Goal: Task Accomplishment & Management: Use online tool/utility

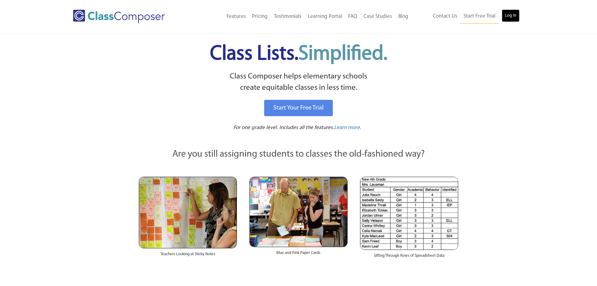
click at [515, 13] on link "Log In" at bounding box center [511, 15] width 18 height 13
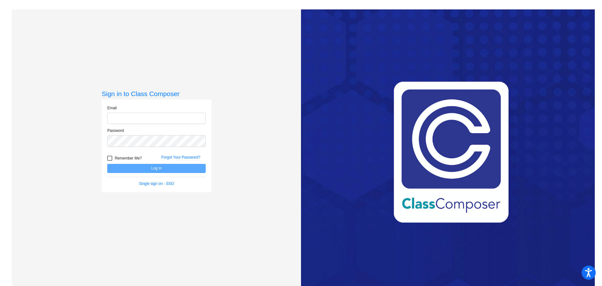
type input "[EMAIL_ADDRESS][DOMAIN_NAME]"
click at [176, 174] on form "Email [EMAIL_ADDRESS][DOMAIN_NAME] Password Remember Me? Forgot Your Password? …" at bounding box center [156, 145] width 98 height 81
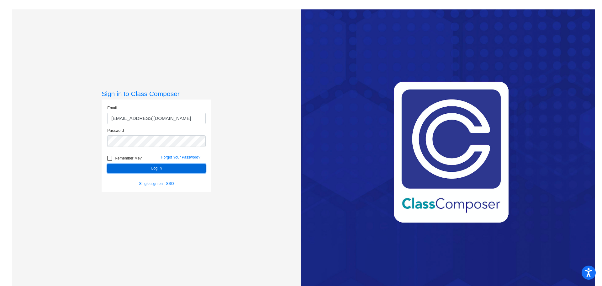
click at [173, 169] on button "Log In" at bounding box center [156, 168] width 98 height 9
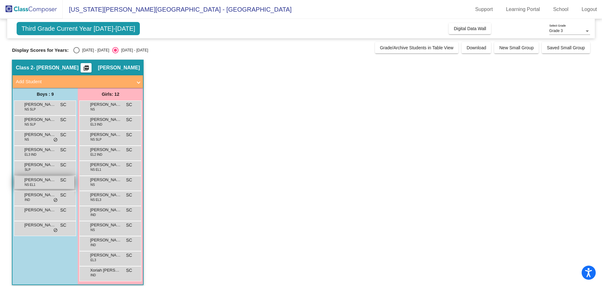
click at [46, 183] on div "[PERSON_NAME] [PERSON_NAME] EL1 SC lock do_not_disturb_alt" at bounding box center [44, 182] width 60 height 13
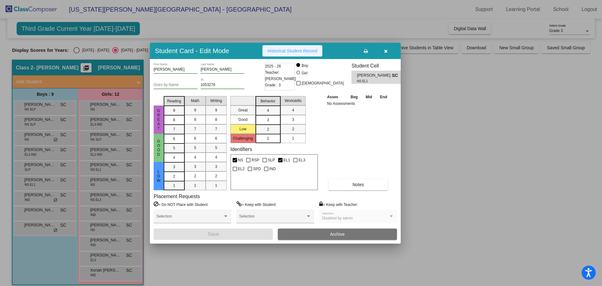
click at [304, 53] on span "Historical Student Record" at bounding box center [292, 50] width 50 height 5
click at [387, 49] on icon "button" at bounding box center [385, 51] width 3 height 4
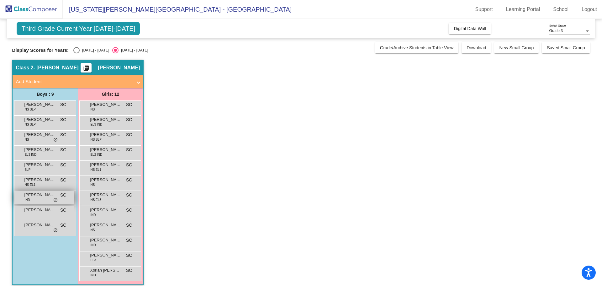
click at [39, 195] on span "[PERSON_NAME]" at bounding box center [39, 195] width 31 height 6
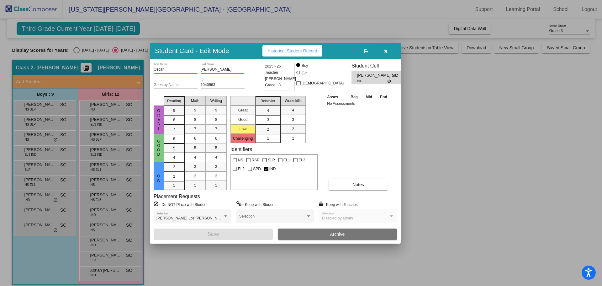
click at [386, 50] on icon "button" at bounding box center [385, 51] width 3 height 4
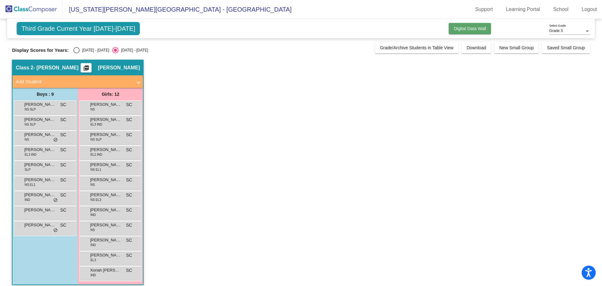
click at [468, 34] on button "Digital Data Wall" at bounding box center [470, 28] width 42 height 11
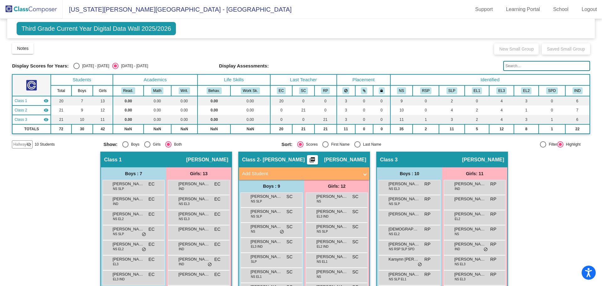
scroll to position [31, 0]
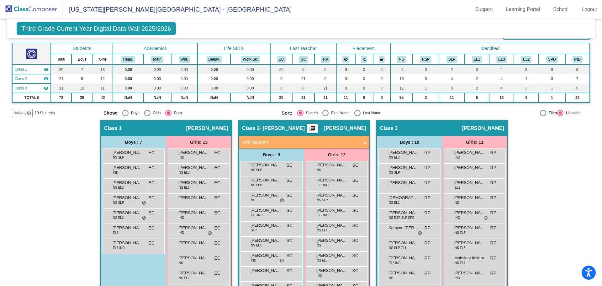
click at [364, 142] on span at bounding box center [365, 142] width 3 height 7
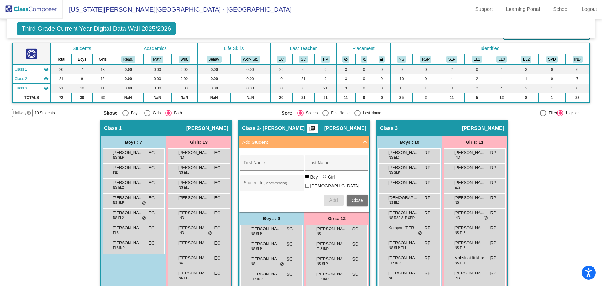
click at [364, 142] on span at bounding box center [365, 142] width 3 height 7
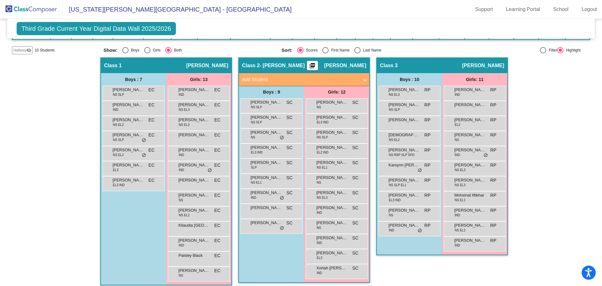
scroll to position [100, 0]
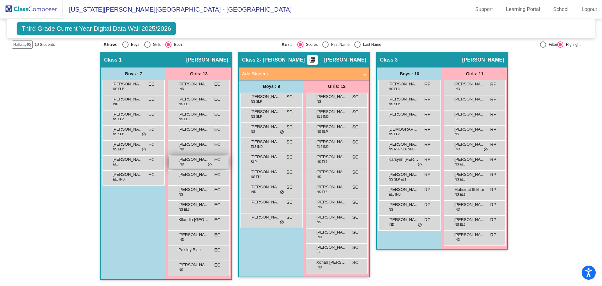
click at [194, 164] on div "Hilda Barajas Perez IND EC lock do_not_disturb_alt" at bounding box center [199, 162] width 60 height 13
